Goal: Task Accomplishment & Management: Manage account settings

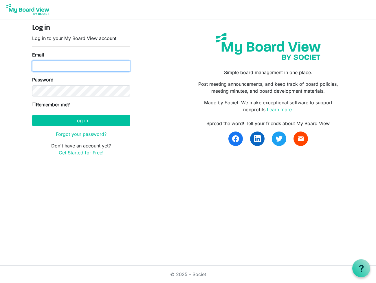
click at [80, 62] on input "Email" at bounding box center [81, 66] width 98 height 11
type input "[PERSON_NAME][EMAIL_ADDRESS][DOMAIN_NAME]"
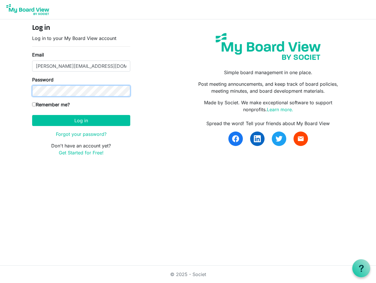
click at [32, 115] on button "Log in" at bounding box center [81, 120] width 98 height 11
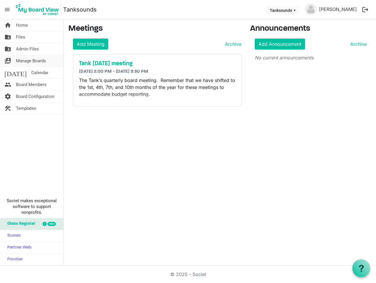
click at [37, 59] on span "Manage Boards" at bounding box center [31, 61] width 30 height 12
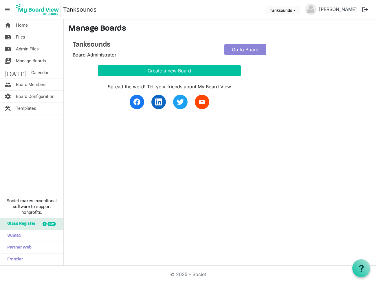
click at [43, 136] on div "home Home folder_shared Files folder_shared Admin Files switch_account Manage B…" at bounding box center [32, 142] width 64 height 246
click at [297, 11] on span "Tanksounds dropdownbutton" at bounding box center [294, 10] width 5 height 2
click at [44, 96] on span "Board Configuration" at bounding box center [35, 97] width 39 height 12
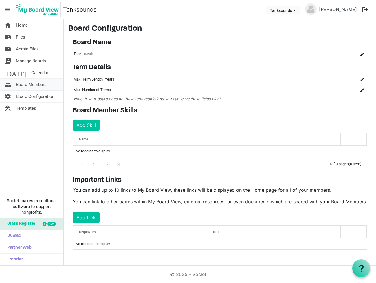
click at [43, 87] on span "Board Members" at bounding box center [31, 85] width 31 height 12
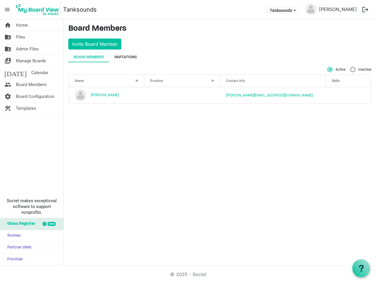
click at [130, 56] on div "Invitations" at bounding box center [125, 57] width 23 height 6
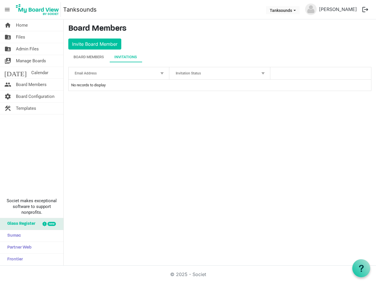
click at [129, 75] on div "Email Address" at bounding box center [116, 73] width 86 height 8
click at [125, 88] on td "No records to display" at bounding box center [220, 85] width 303 height 11
click at [216, 122] on div "home Home folder_shared Files folder_shared Admin Files switch_account Manage B…" at bounding box center [188, 142] width 376 height 246
click at [94, 56] on div "Board Members" at bounding box center [89, 57] width 30 height 6
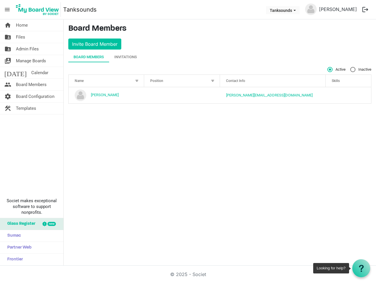
click at [364, 266] on icon at bounding box center [361, 268] width 7 height 7
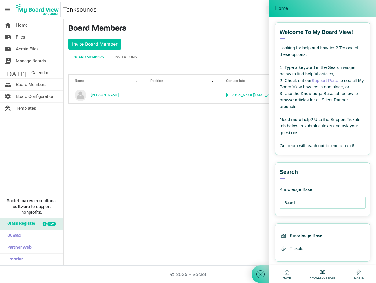
click at [316, 207] on input "text" at bounding box center [324, 203] width 80 height 12
type input "adding board members"
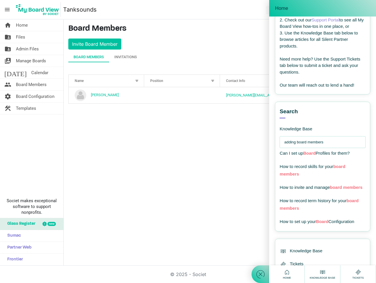
scroll to position [61, 0]
click at [284, 188] on span "How to invite and manage board members" at bounding box center [321, 186] width 83 height 5
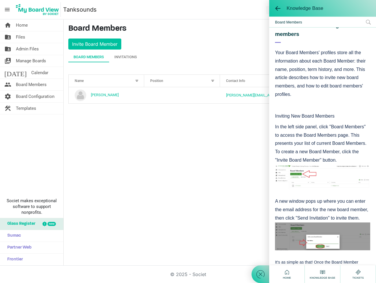
scroll to position [16, 0]
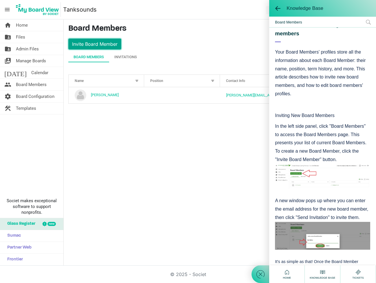
click at [92, 43] on button "Invite Board Member" at bounding box center [94, 44] width 53 height 11
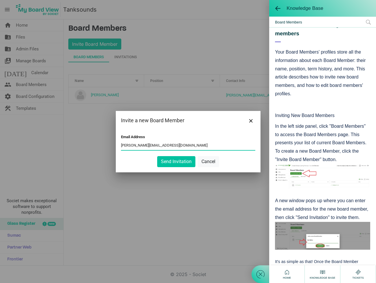
type input "[PERSON_NAME][EMAIL_ADDRESS][DOMAIN_NAME]"
click at [214, 162] on button "Cancel" at bounding box center [208, 161] width 21 height 11
